Goal: Task Accomplishment & Management: Manage account settings

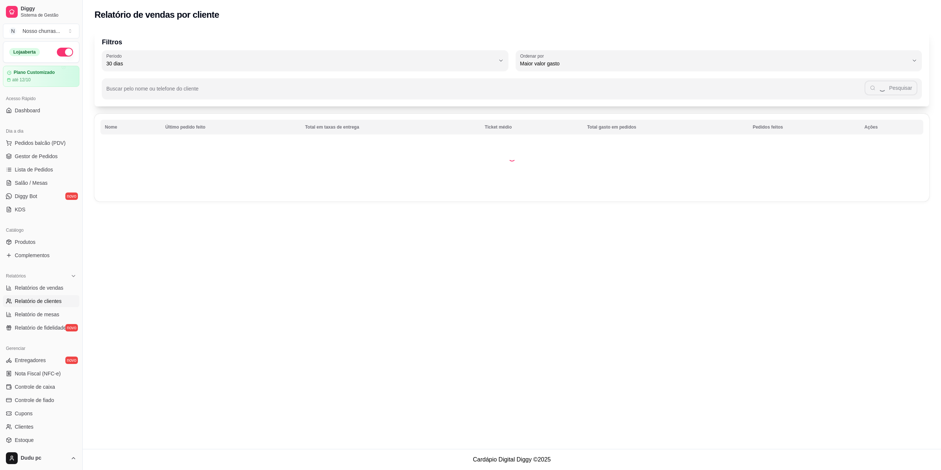
select select "30"
select select "HIGHEST_TOTAL_SPENT_WITH_ORDERS"
click at [360, 92] on input "Buscar pelo nome ou telefone do cliente" at bounding box center [485, 91] width 758 height 7
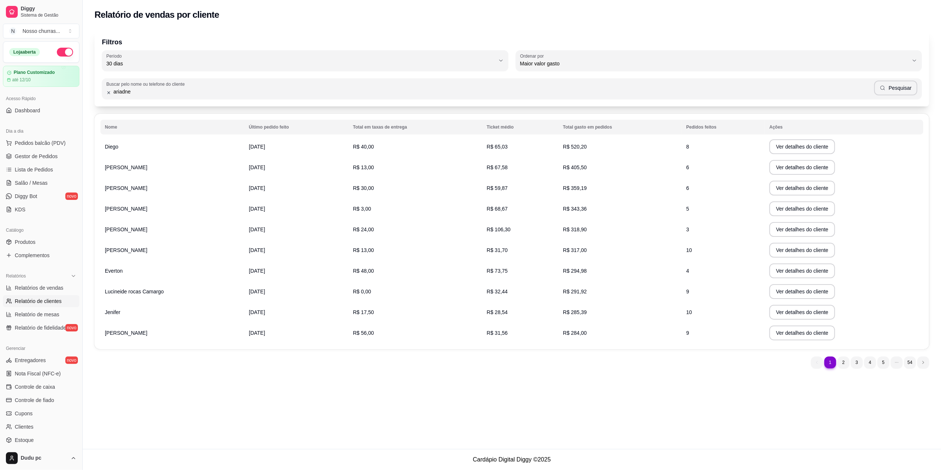
click at [360, 93] on input "ariadne" at bounding box center [492, 91] width 763 height 7
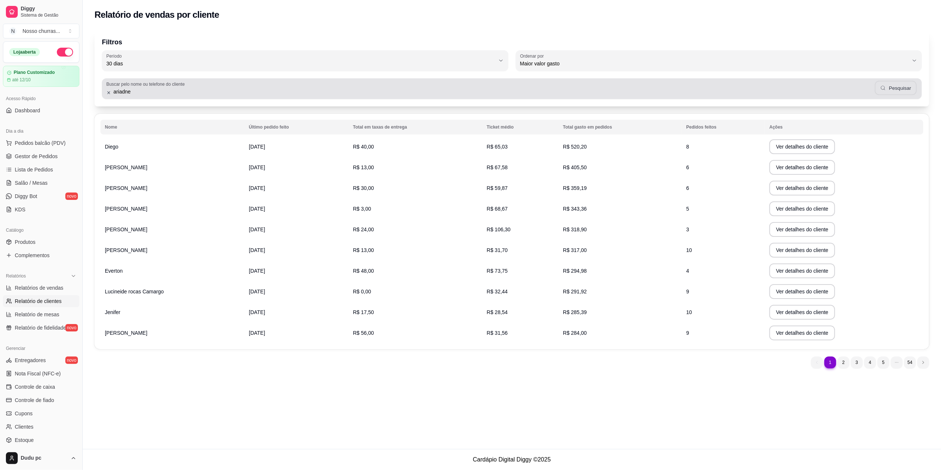
click at [884, 89] on icon "button" at bounding box center [883, 88] width 6 height 6
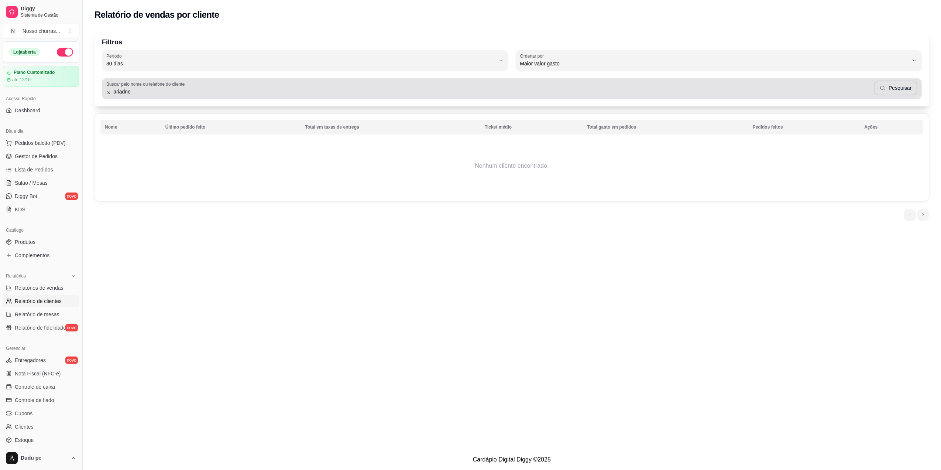
click at [354, 79] on div "Buscar pelo nome ou telefone do cliente ariadne Pesquisar" at bounding box center [512, 88] width 820 height 21
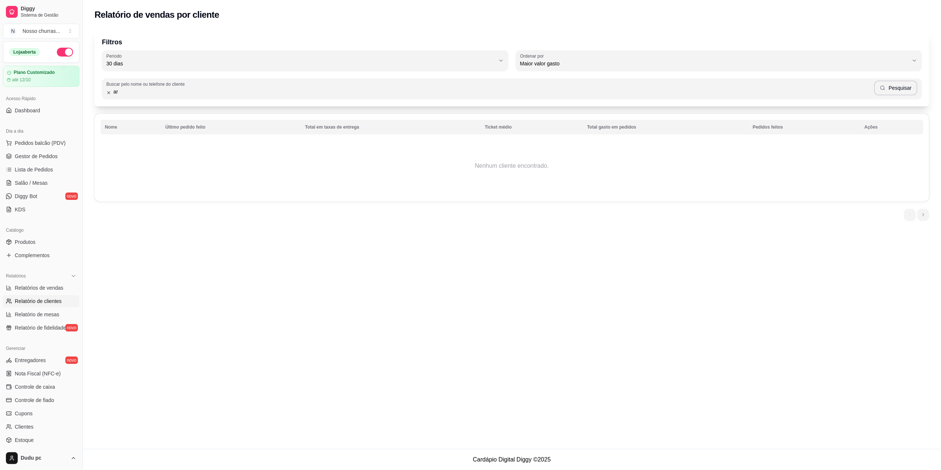
type input "a"
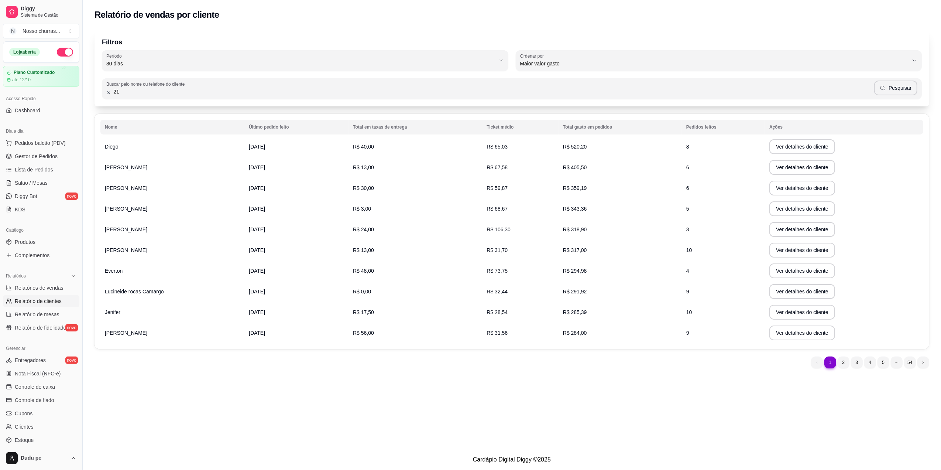
type input "2"
type input "11937784108"
click at [890, 90] on button "Pesquisar" at bounding box center [895, 87] width 43 height 15
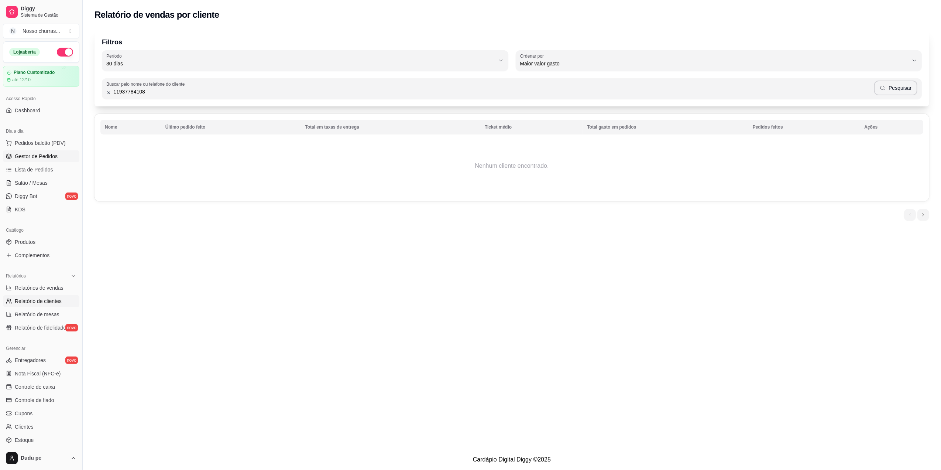
click at [36, 155] on span "Gestor de Pedidos" at bounding box center [36, 155] width 43 height 7
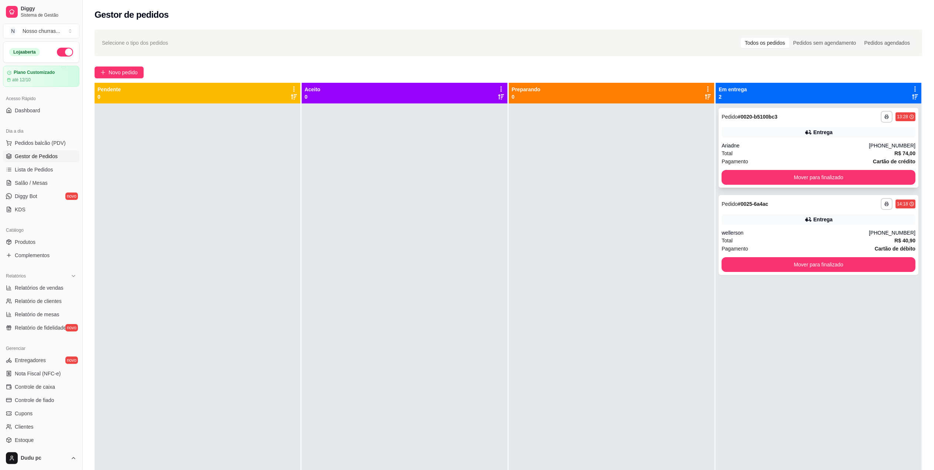
click at [749, 146] on div "Ariadne" at bounding box center [794, 145] width 147 height 7
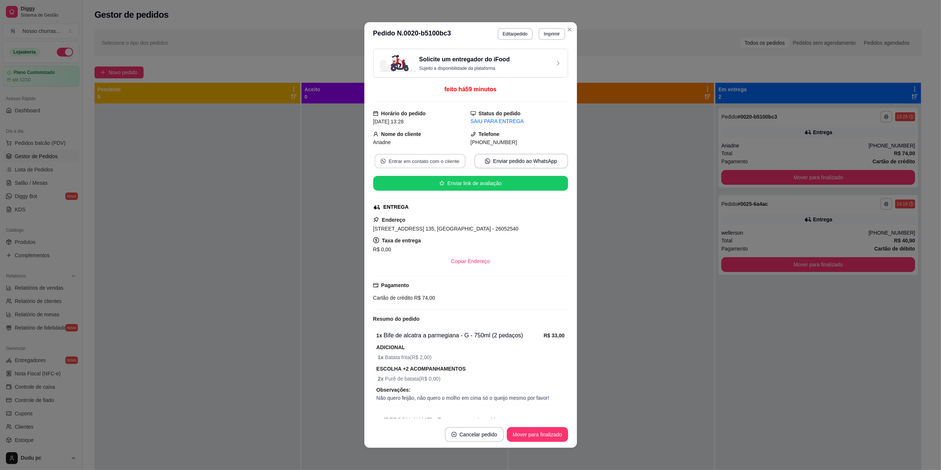
click at [451, 159] on button "Entrar em contato com o cliente" at bounding box center [419, 161] width 91 height 14
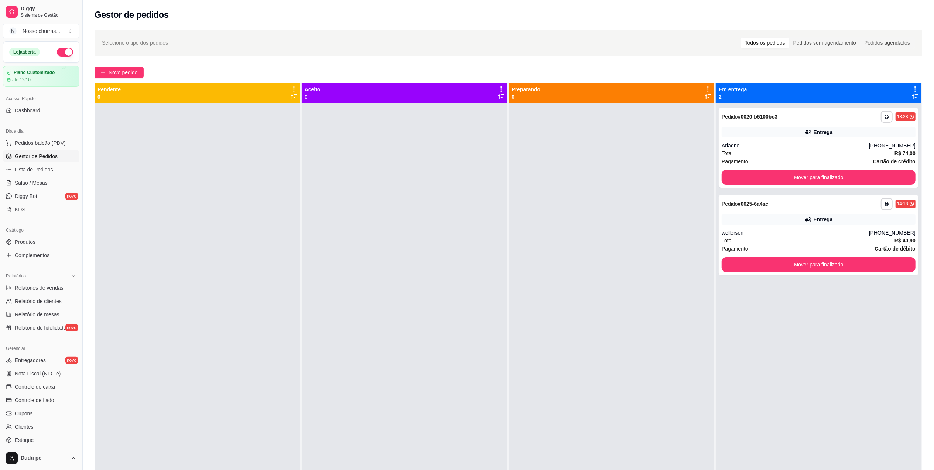
click at [437, 267] on div at bounding box center [405, 338] width 206 height 470
click at [745, 153] on div "Total R$ 74,00" at bounding box center [818, 153] width 194 height 8
click at [814, 181] on button "Mover para finalizado" at bounding box center [818, 177] width 188 height 14
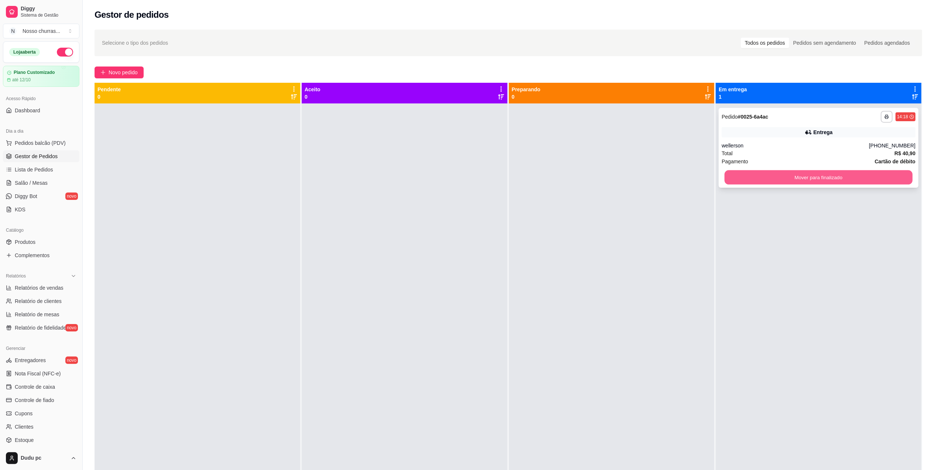
click at [767, 178] on button "Mover para finalizado" at bounding box center [818, 177] width 188 height 14
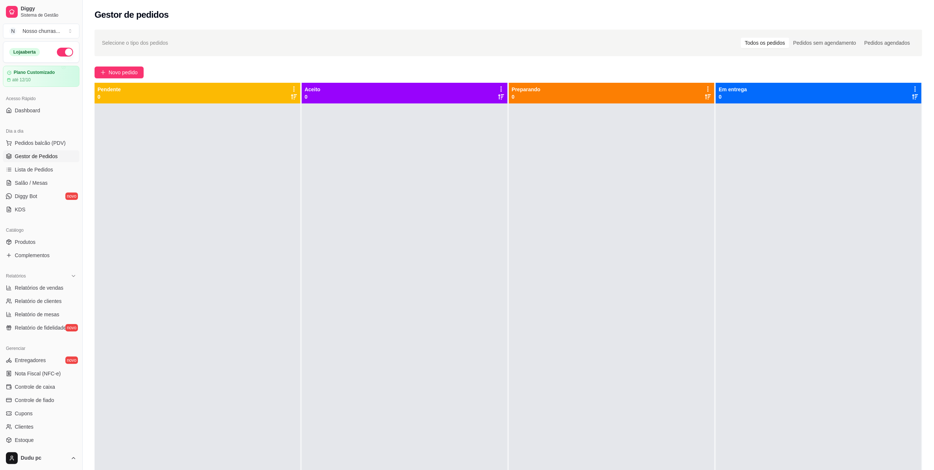
click at [40, 226] on div "Catálogo" at bounding box center [41, 230] width 76 height 12
click at [24, 289] on span "Relatórios de vendas" at bounding box center [39, 287] width 49 height 7
select select "ALL"
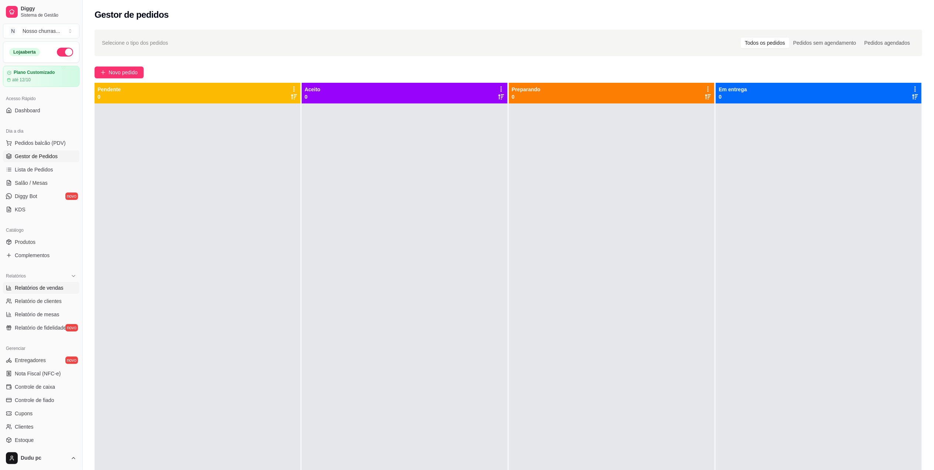
select select "0"
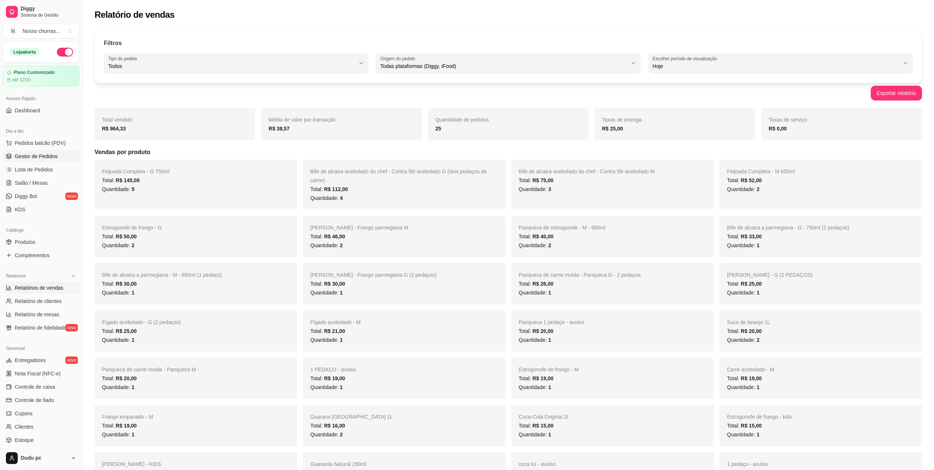
click at [5, 155] on link "Gestor de Pedidos" at bounding box center [41, 156] width 76 height 12
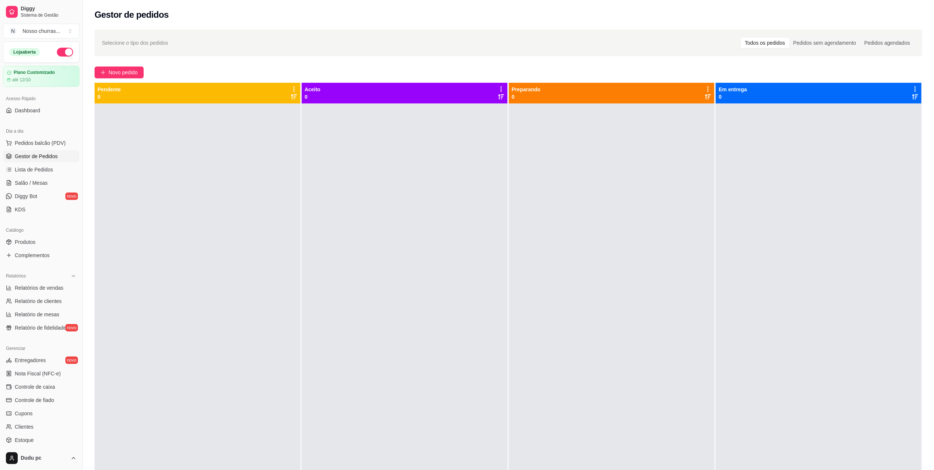
click at [1, 156] on div "Dia a dia Pedidos balcão (PDV) Gestor de Pedidos Lista de Pedidos Salão / Mesas…" at bounding box center [41, 170] width 82 height 96
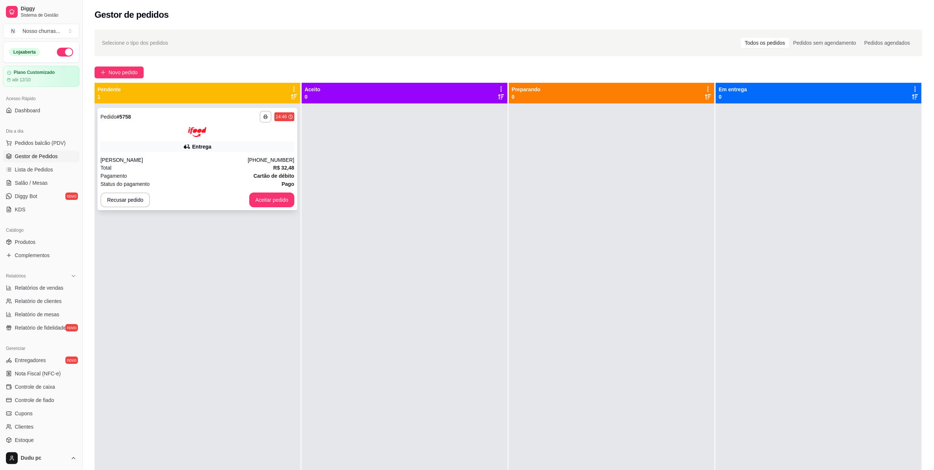
click at [201, 134] on img at bounding box center [197, 132] width 18 height 10
click at [272, 206] on button "Aceitar pedido" at bounding box center [272, 199] width 44 height 14
